Goal: Transaction & Acquisition: Purchase product/service

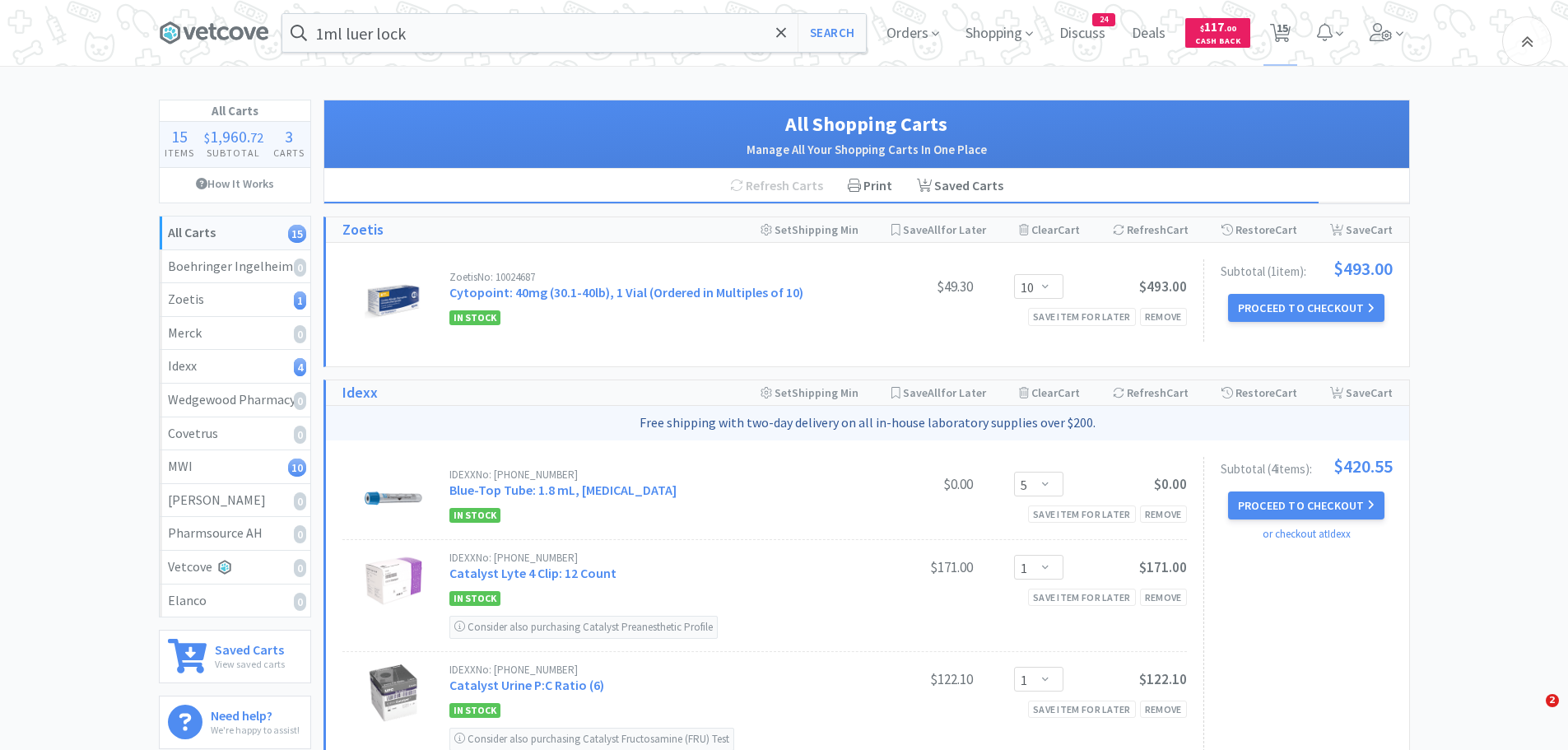
select select "10"
select select "5"
select select "1"
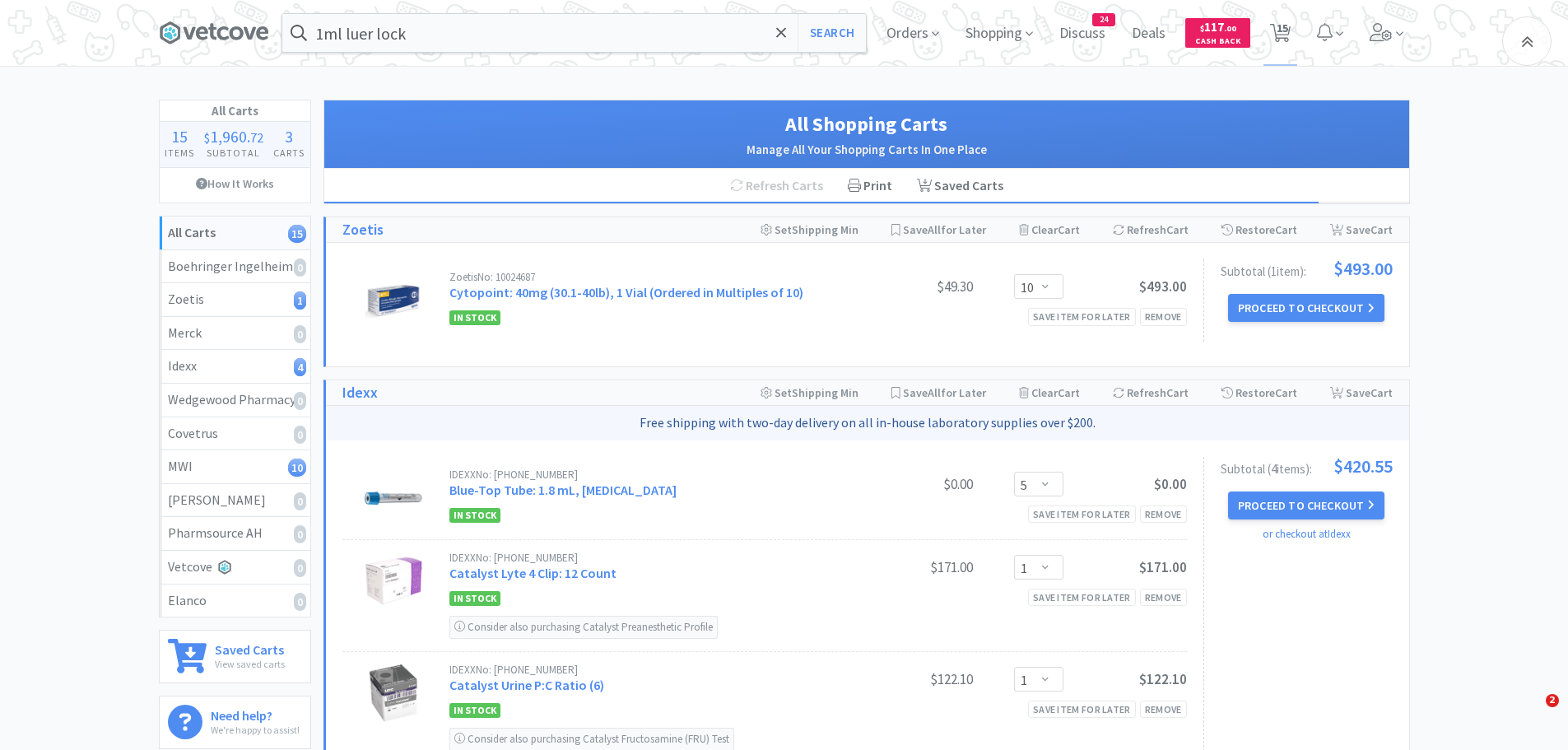
select select "1"
select select "3"
select select "1"
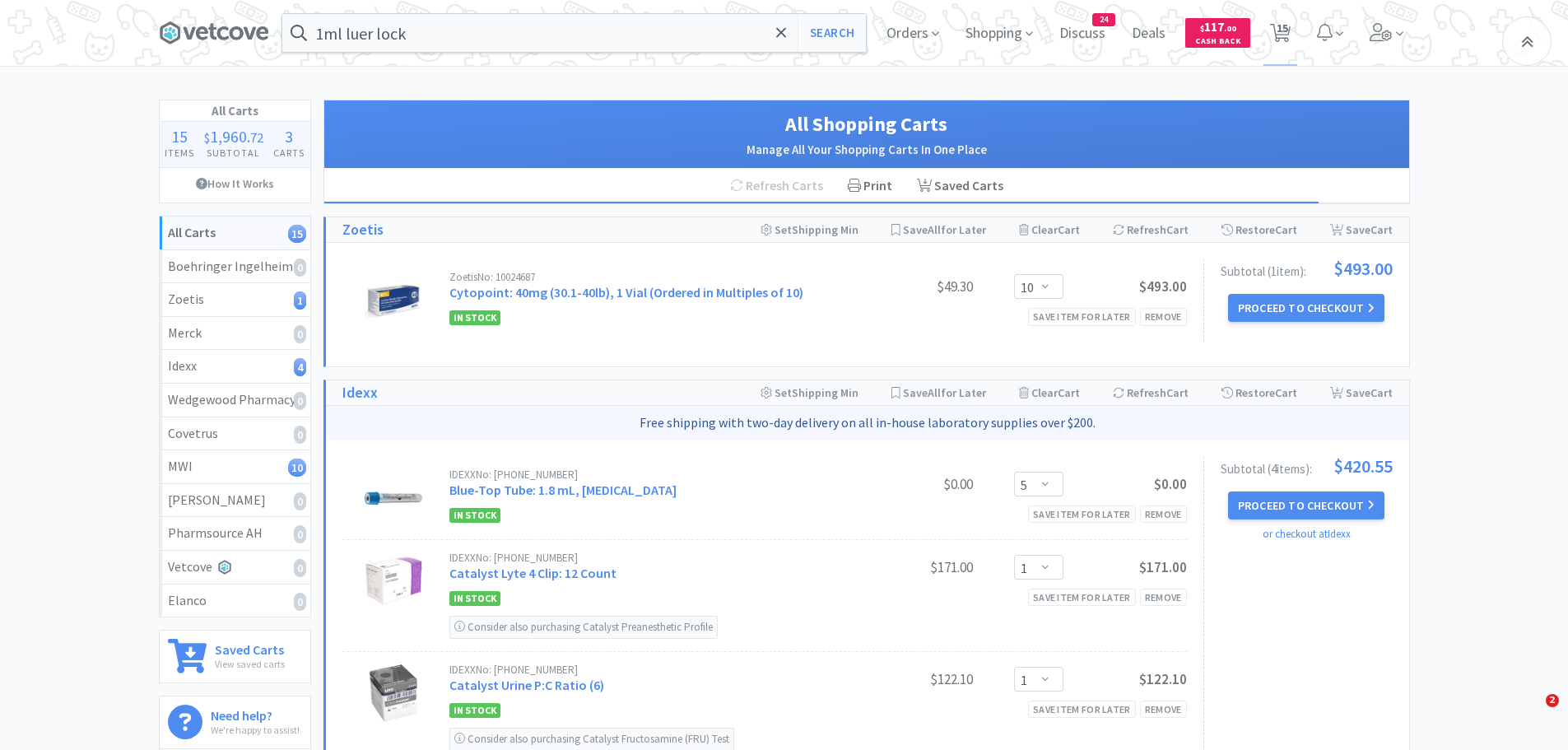
select select "4"
select select "1"
